Goal: Task Accomplishment & Management: Use online tool/utility

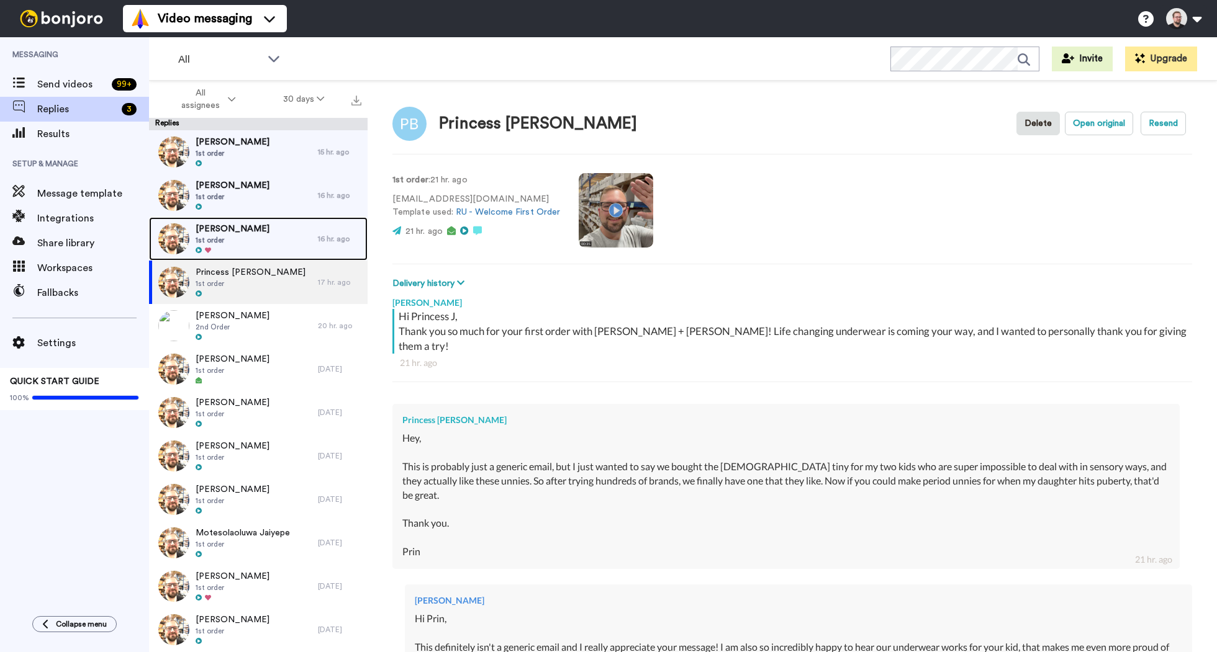
click at [274, 246] on div "[PERSON_NAME] 1st order" at bounding box center [233, 238] width 169 height 43
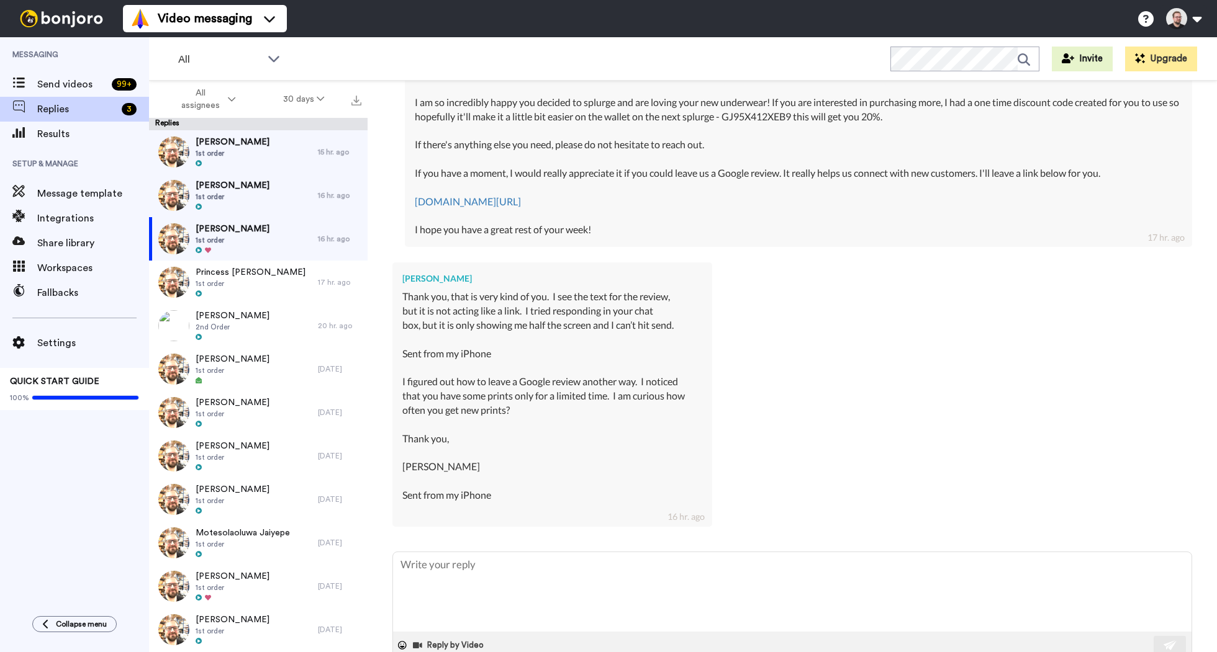
scroll to position [462, 0]
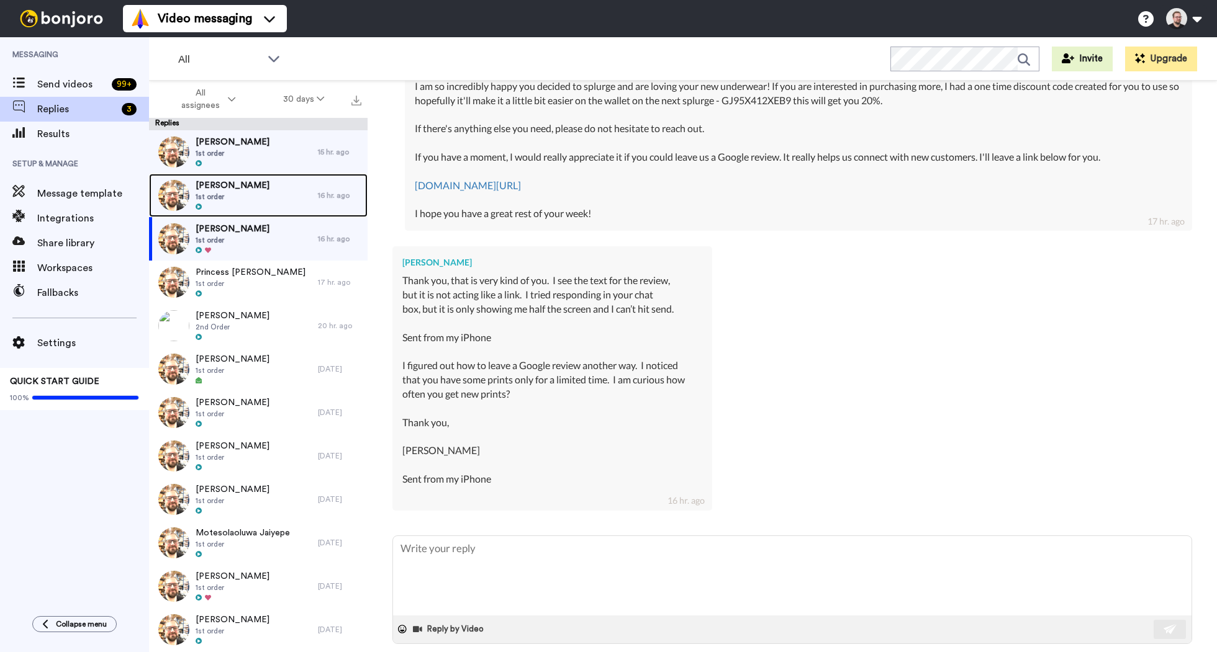
click at [233, 195] on span "1st order" at bounding box center [233, 197] width 74 height 10
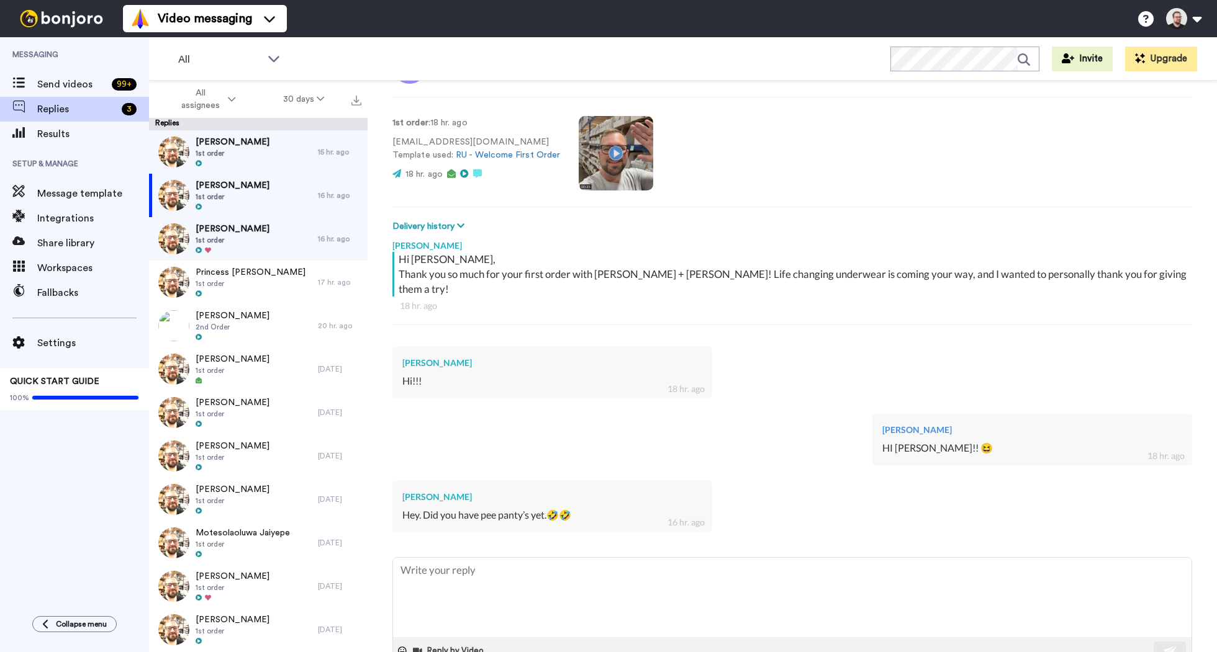
scroll to position [79, 0]
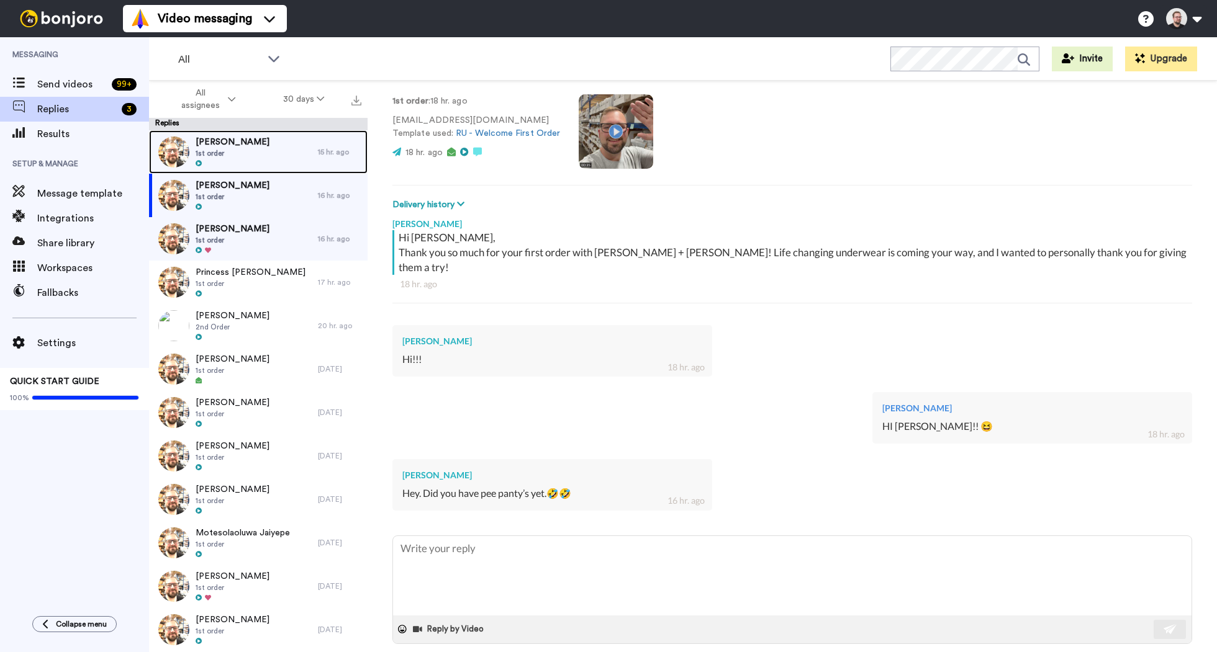
click at [257, 149] on div "[PERSON_NAME] 1st order" at bounding box center [233, 151] width 169 height 43
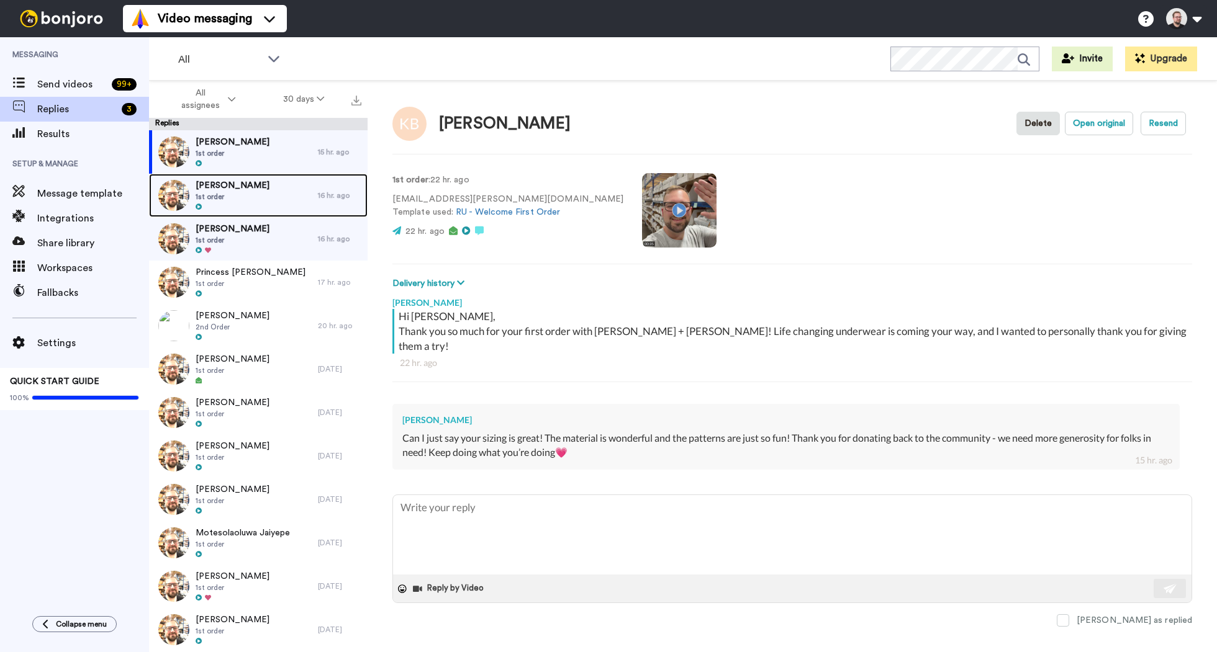
click at [237, 189] on span "[PERSON_NAME]" at bounding box center [233, 185] width 74 height 12
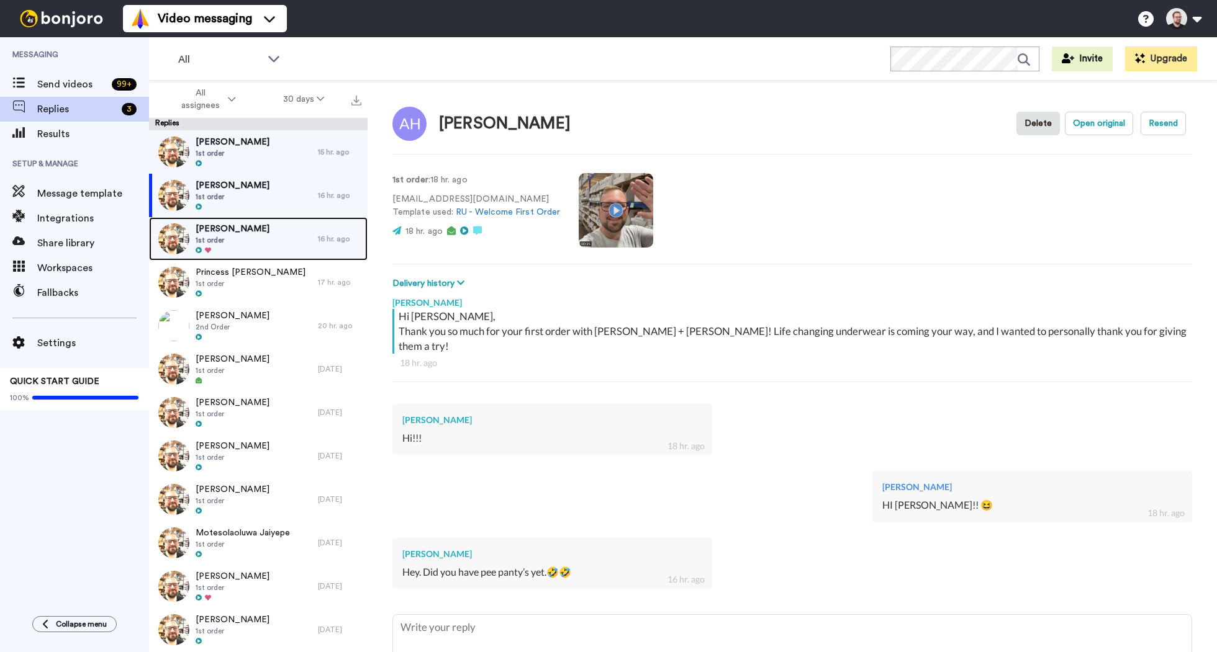
click at [237, 241] on span "1st order" at bounding box center [233, 240] width 74 height 10
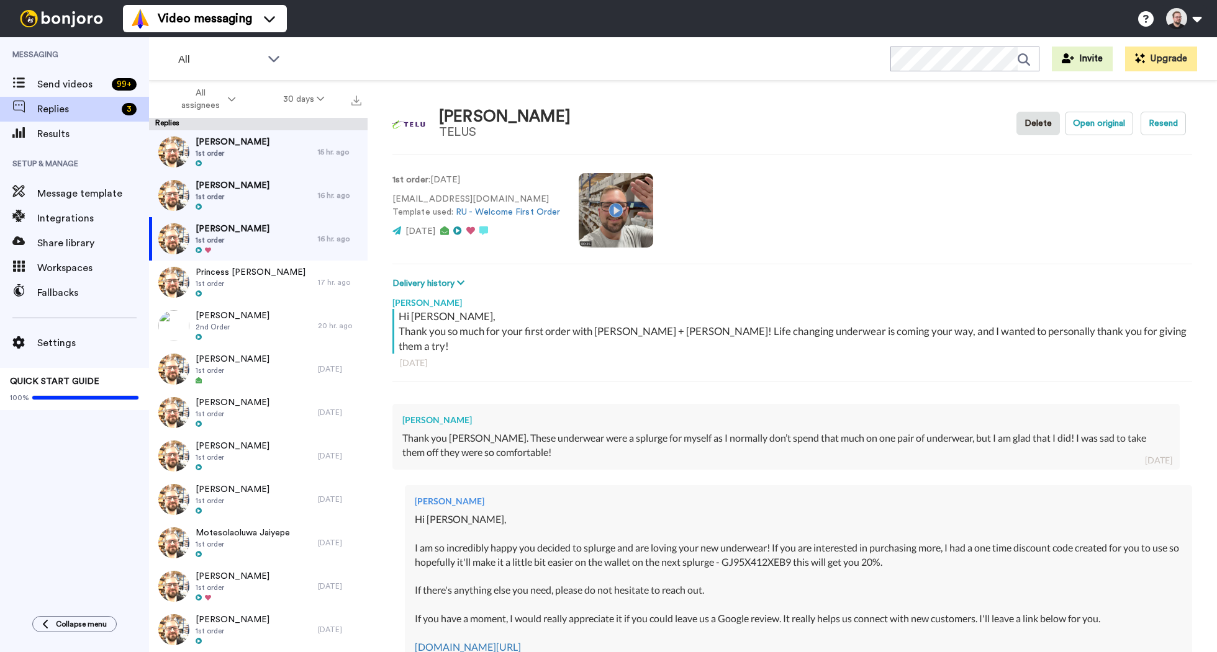
type textarea "x"
